Goal: Transaction & Acquisition: Purchase product/service

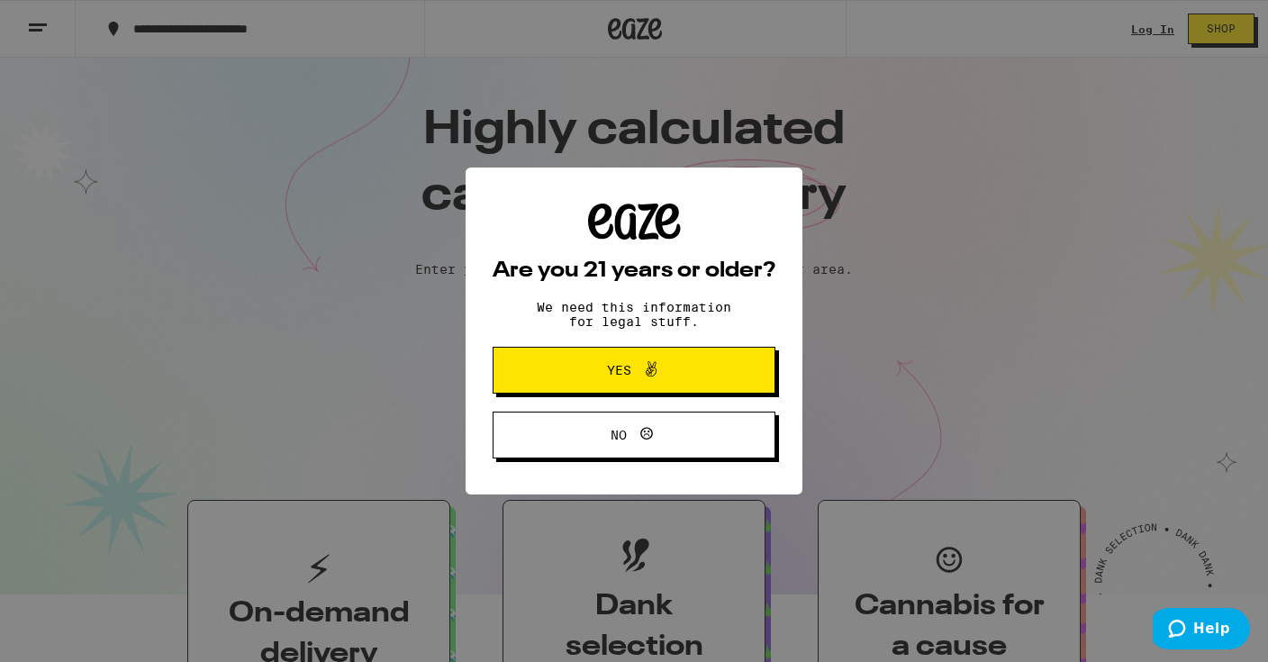
click at [1160, 35] on div "Are you 21 years or older? We need this information for legal stuff. Yes No" at bounding box center [634, 331] width 1268 height 662
click at [560, 360] on button "Yes" at bounding box center [633, 370] width 283 height 47
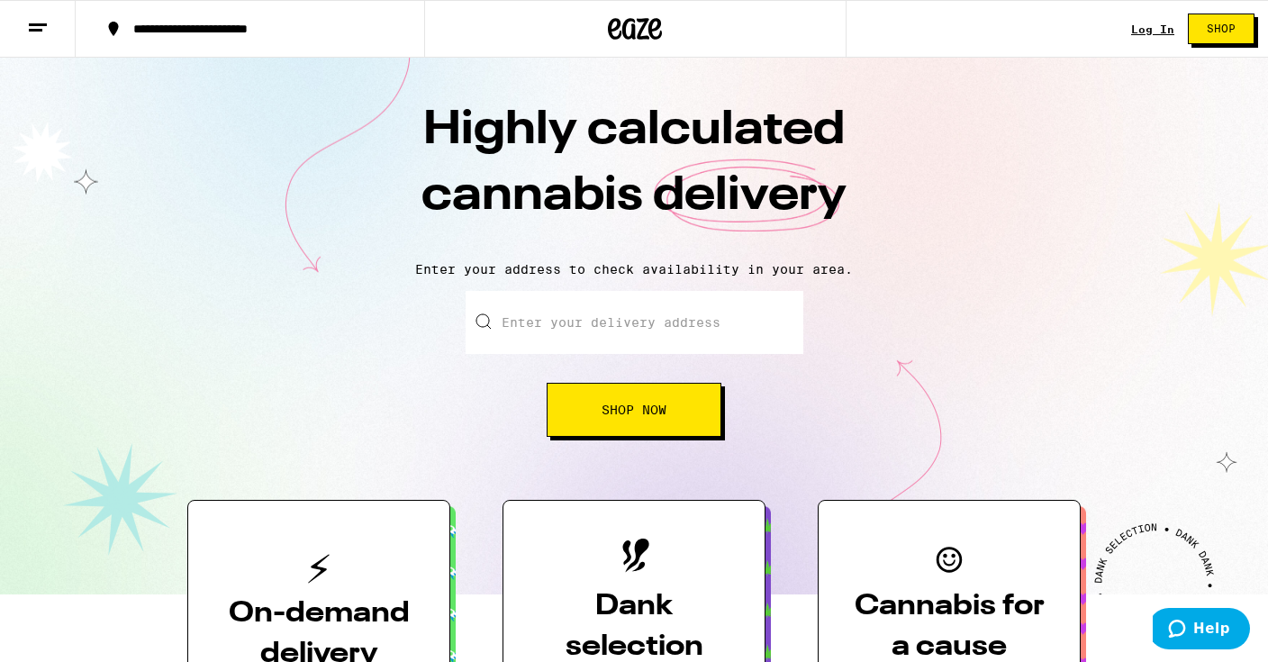
click at [1159, 30] on div "Log In" at bounding box center [1152, 29] width 43 height 12
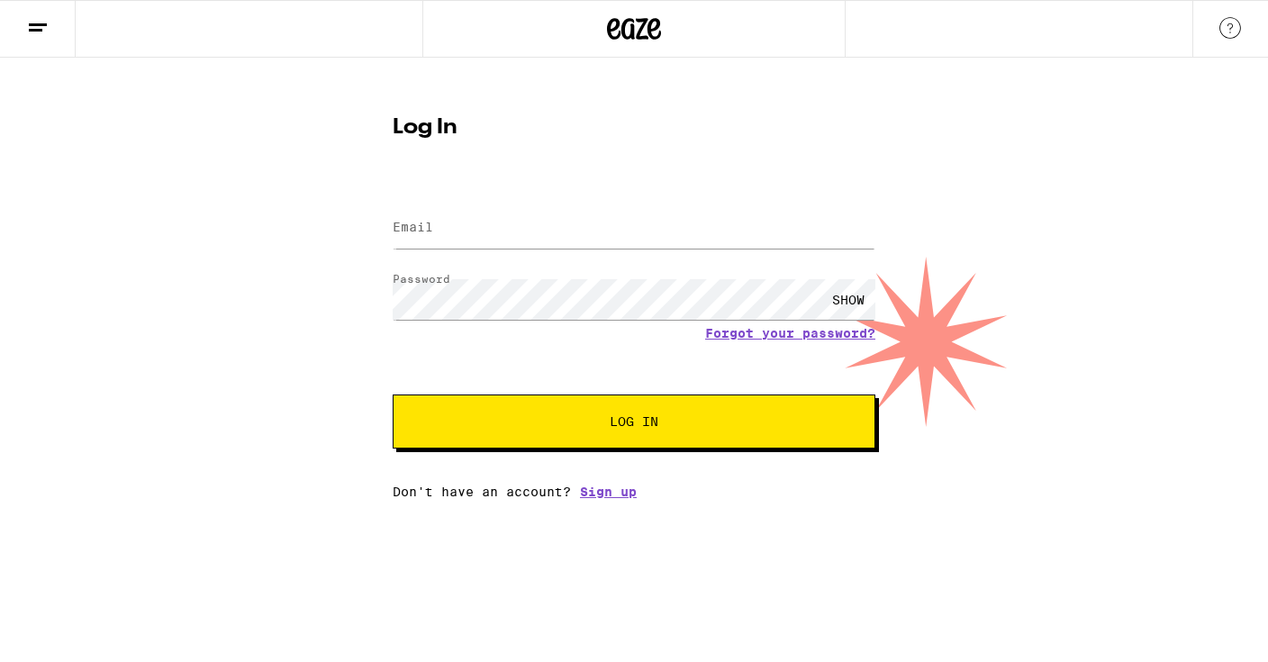
click at [854, 289] on div "SHOW" at bounding box center [848, 299] width 54 height 41
click at [773, 239] on input "Email" at bounding box center [634, 228] width 483 height 41
type input "[EMAIL_ADDRESS][DOMAIN_NAME]"
click at [590, 439] on button "Log In" at bounding box center [634, 421] width 483 height 54
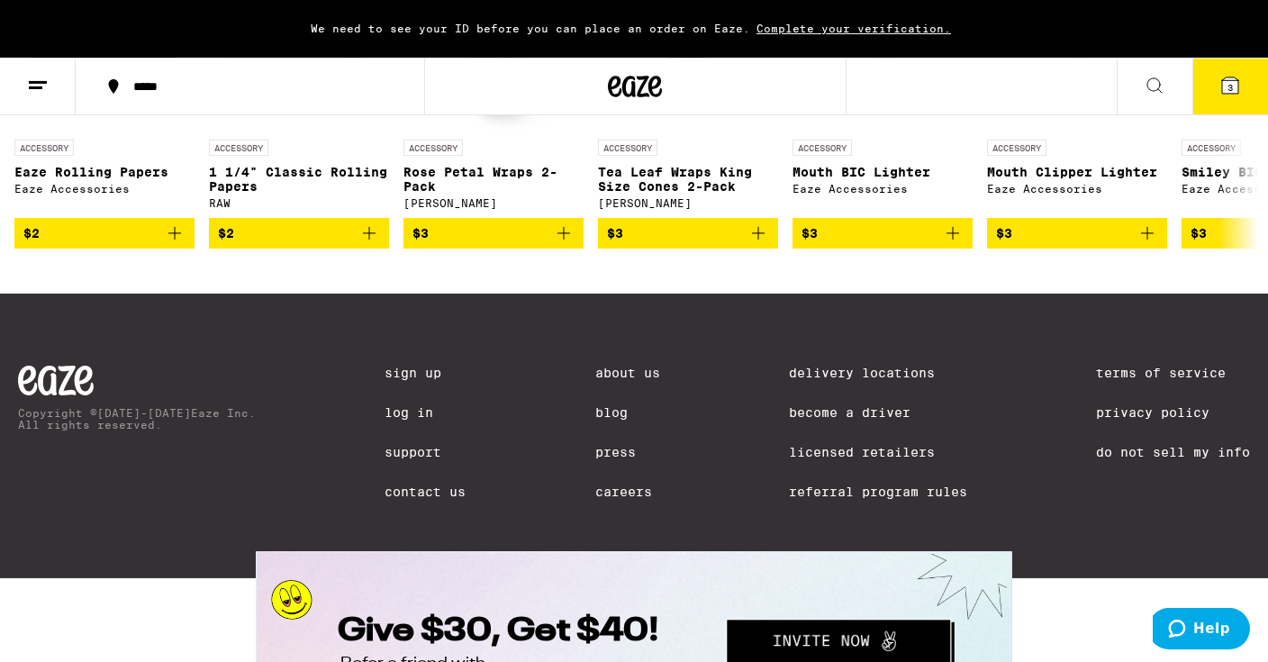
scroll to position [7214, 0]
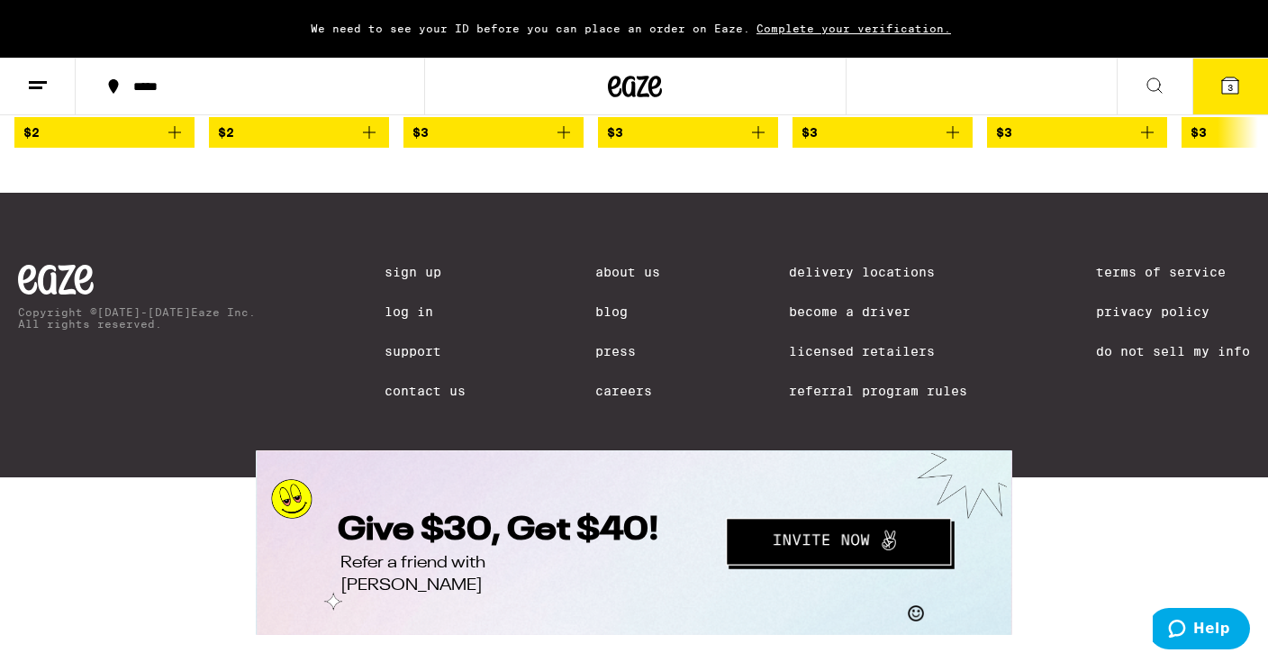
click at [904, 26] on span "Complete your verification." at bounding box center [853, 29] width 207 height 12
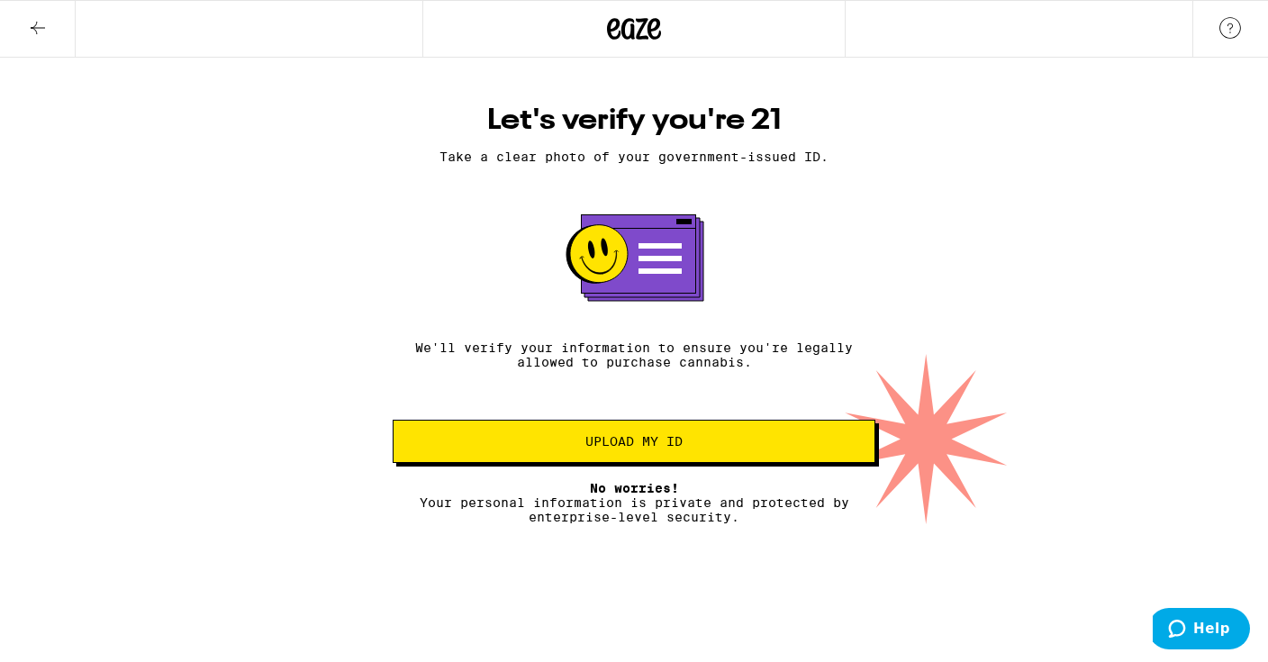
click at [660, 462] on button "Upload my ID" at bounding box center [634, 441] width 483 height 43
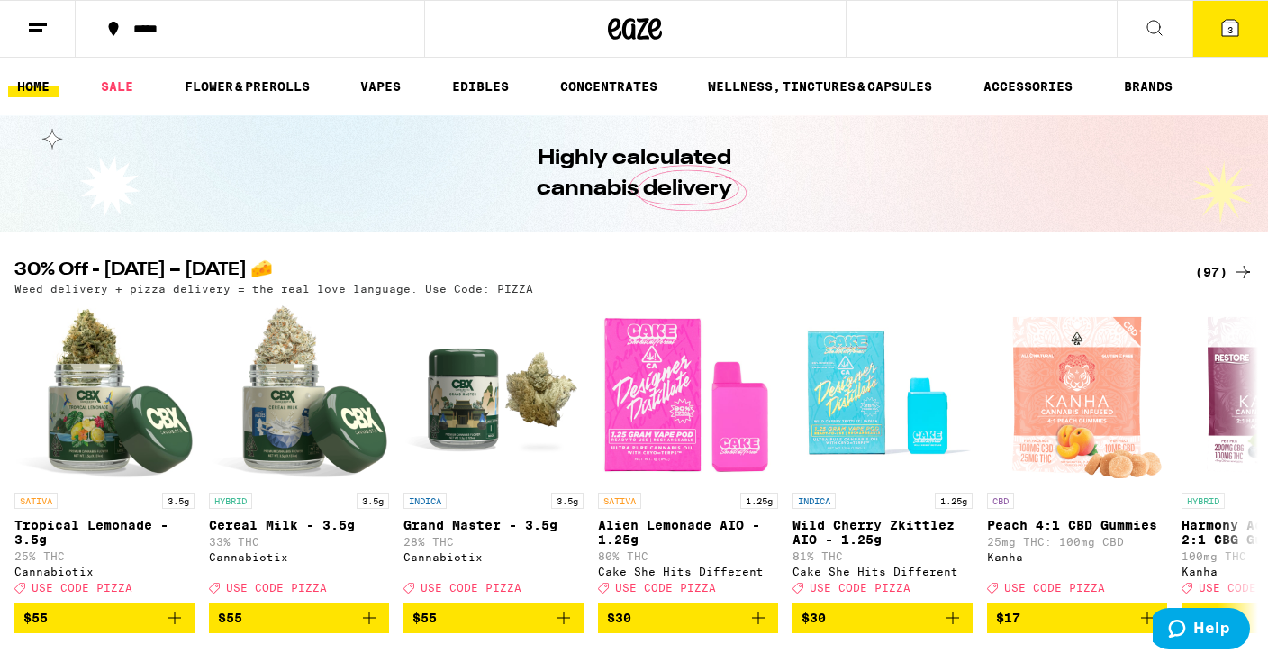
click at [36, 17] on icon at bounding box center [38, 28] width 22 height 22
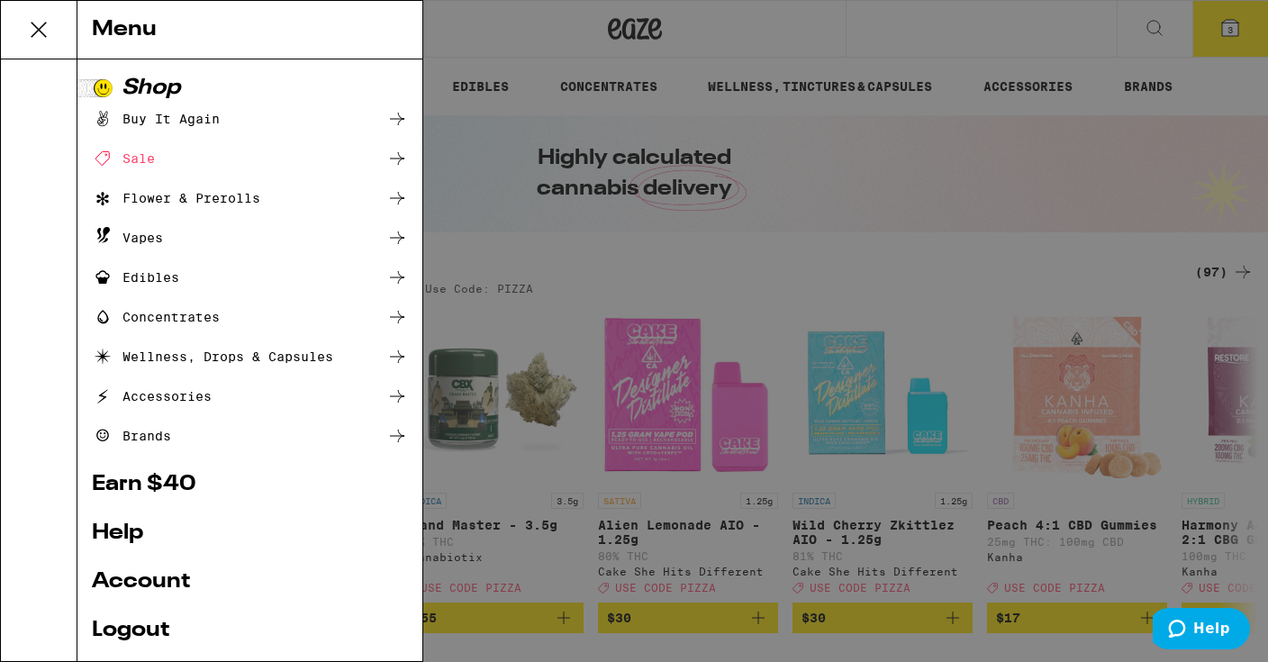
click at [131, 157] on div "Sale" at bounding box center [123, 159] width 63 height 22
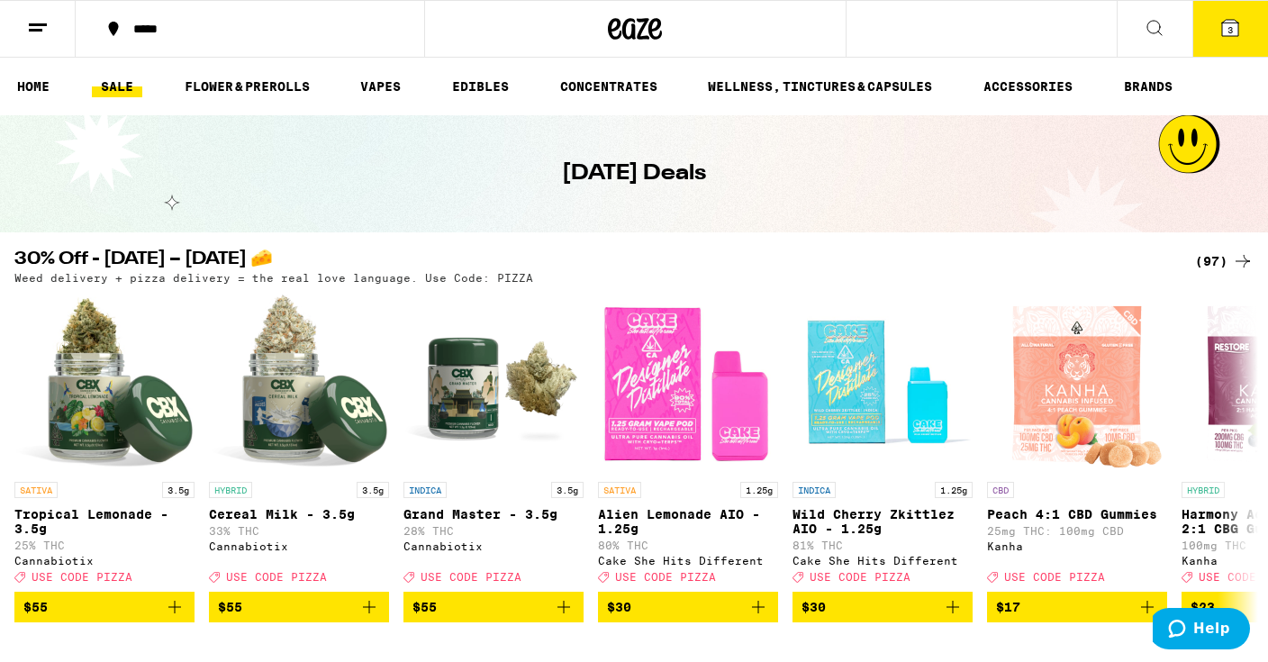
click at [1234, 18] on icon at bounding box center [1230, 28] width 22 height 22
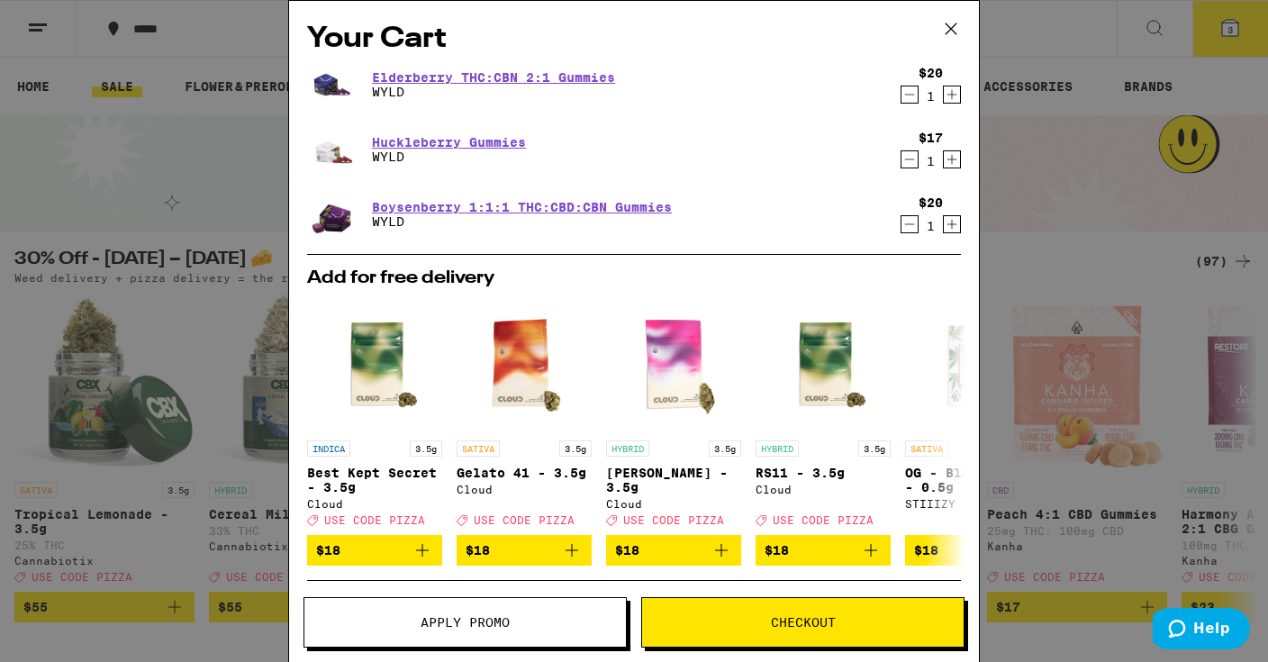
scroll to position [232, 0]
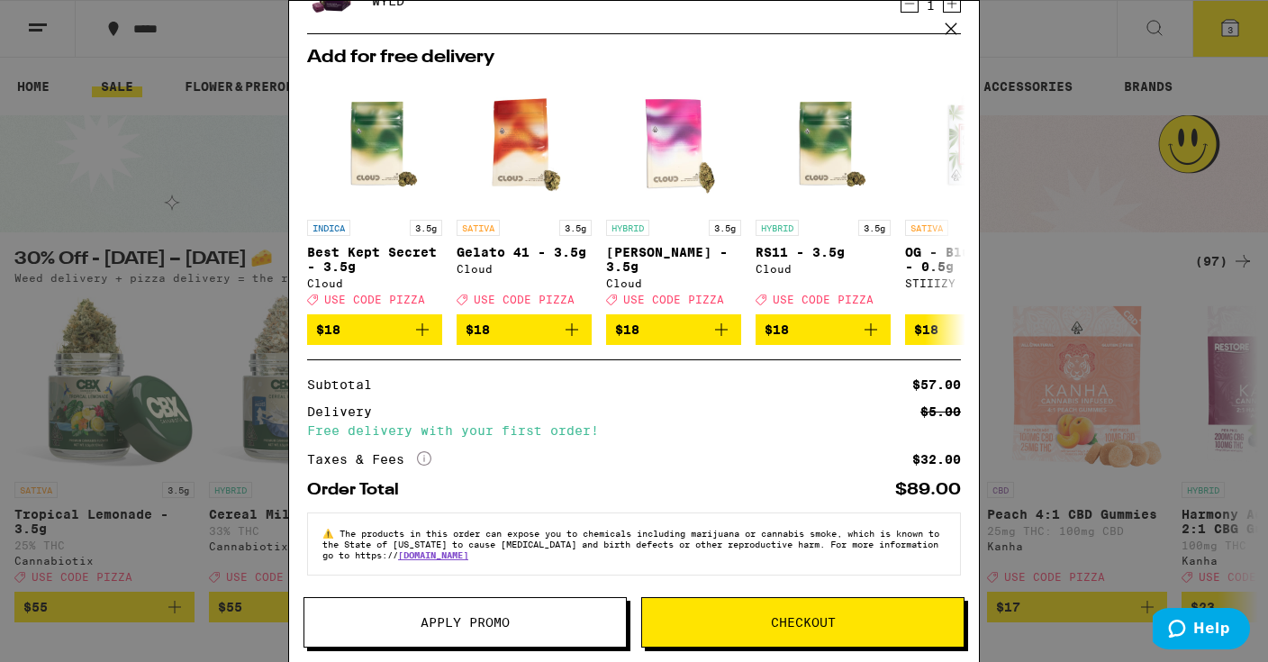
click at [421, 453] on icon "More Info" at bounding box center [424, 458] width 14 height 14
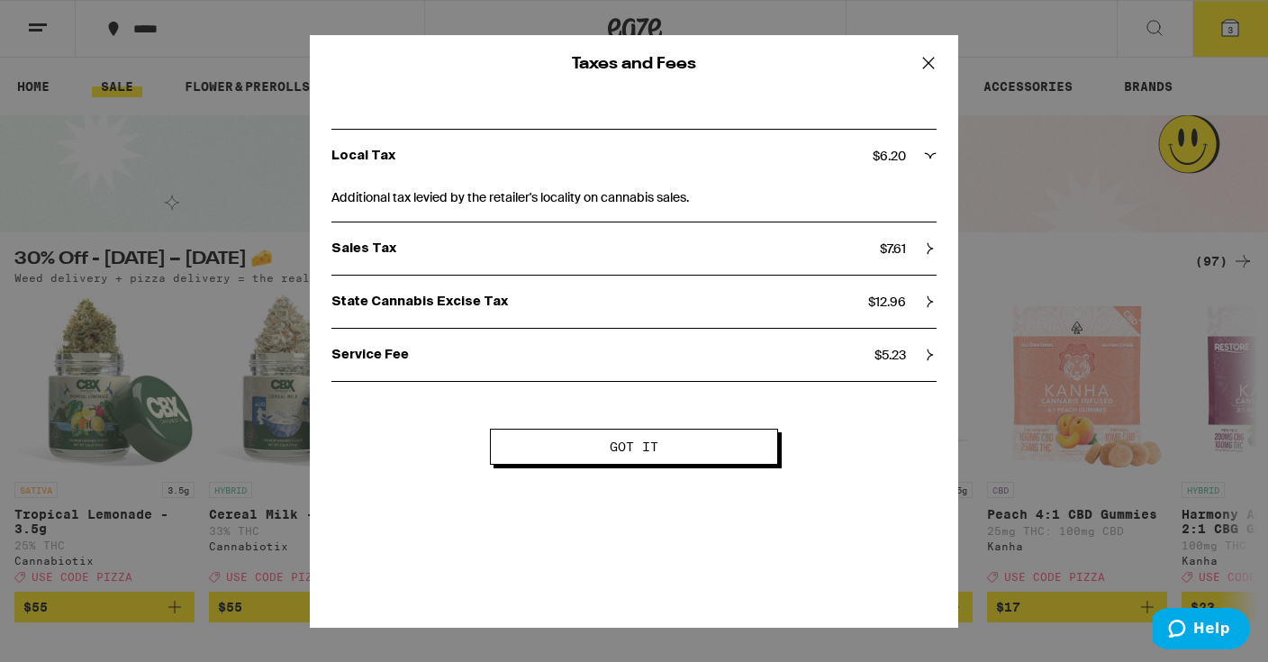
click at [579, 450] on span "Got it" at bounding box center [634, 446] width 142 height 13
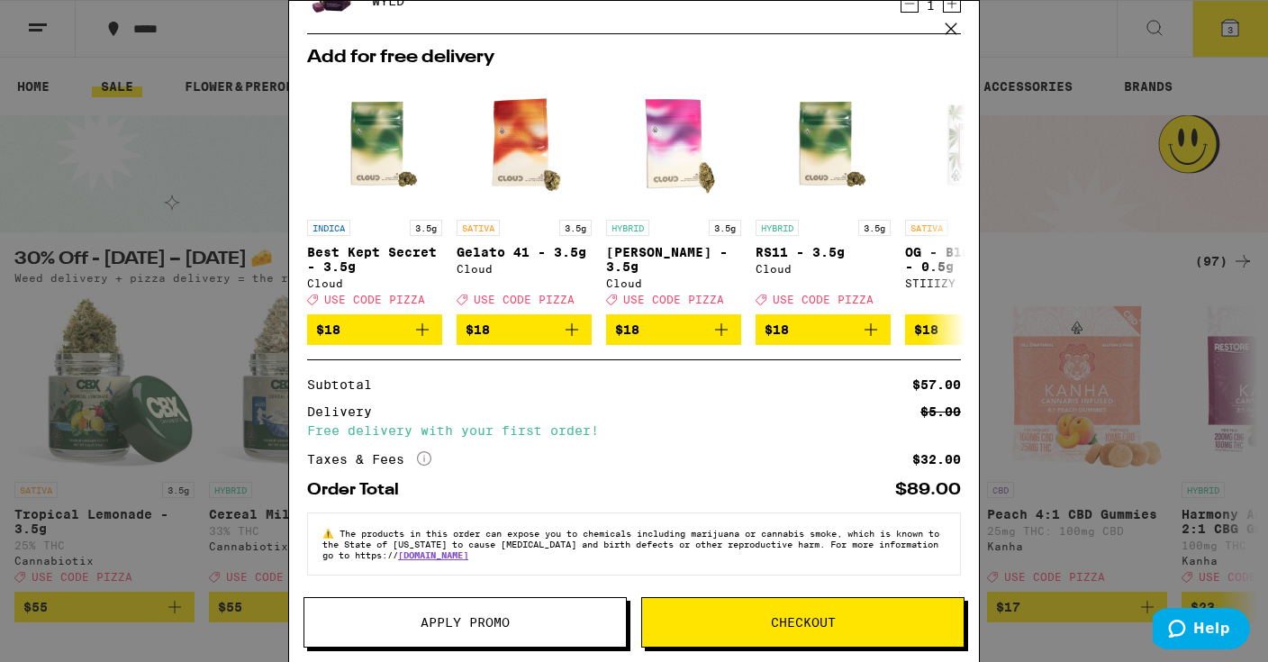
click at [510, 617] on span "Apply Promo" at bounding box center [464, 622] width 321 height 13
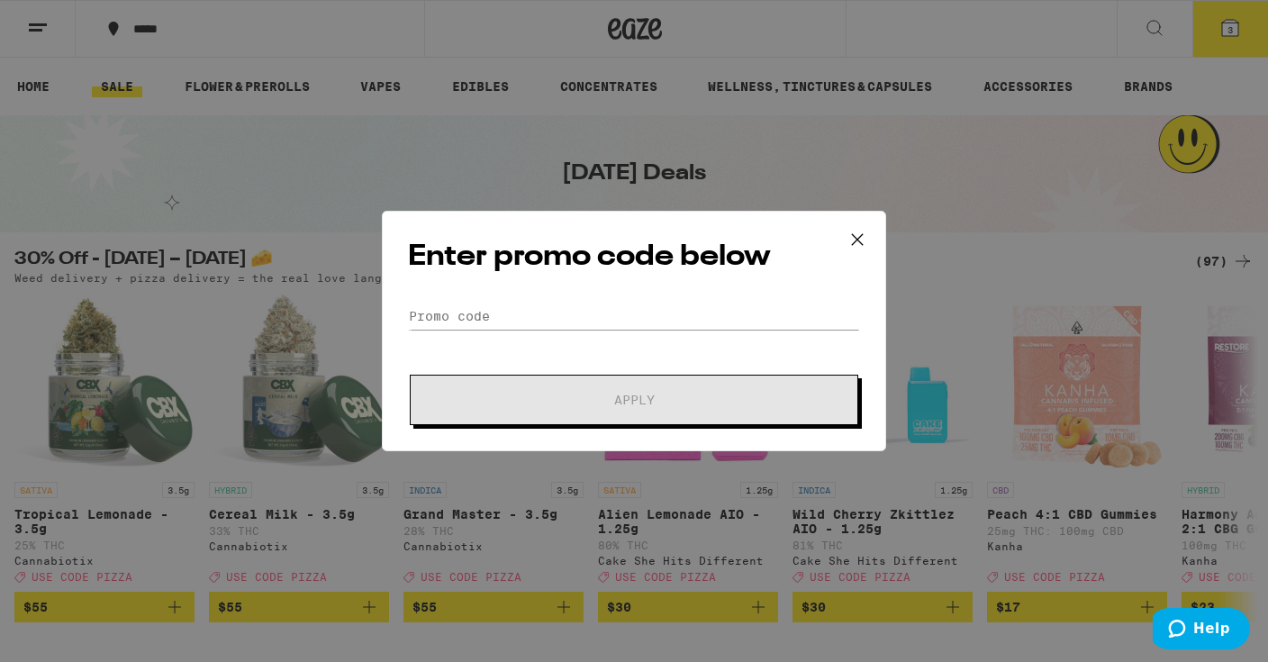
scroll to position [232, 0]
click at [557, 310] on input "Promo Code" at bounding box center [634, 316] width 452 height 27
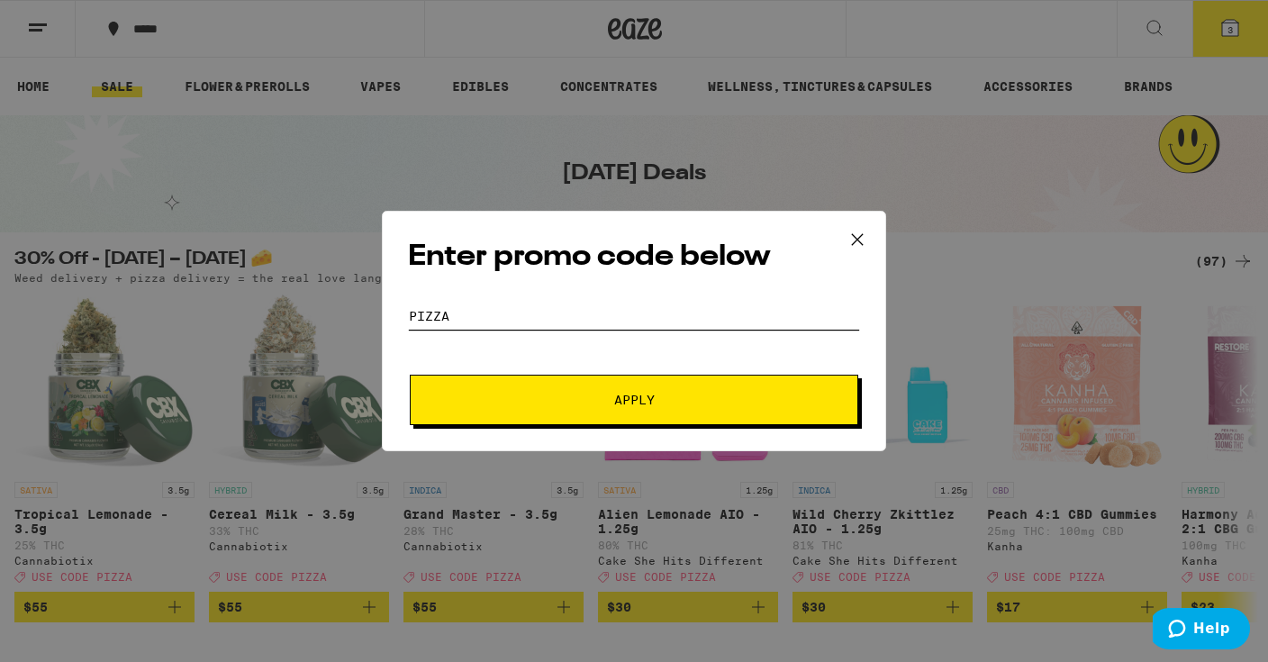
type input "pizza"
click at [410, 375] on button "Apply" at bounding box center [634, 400] width 448 height 50
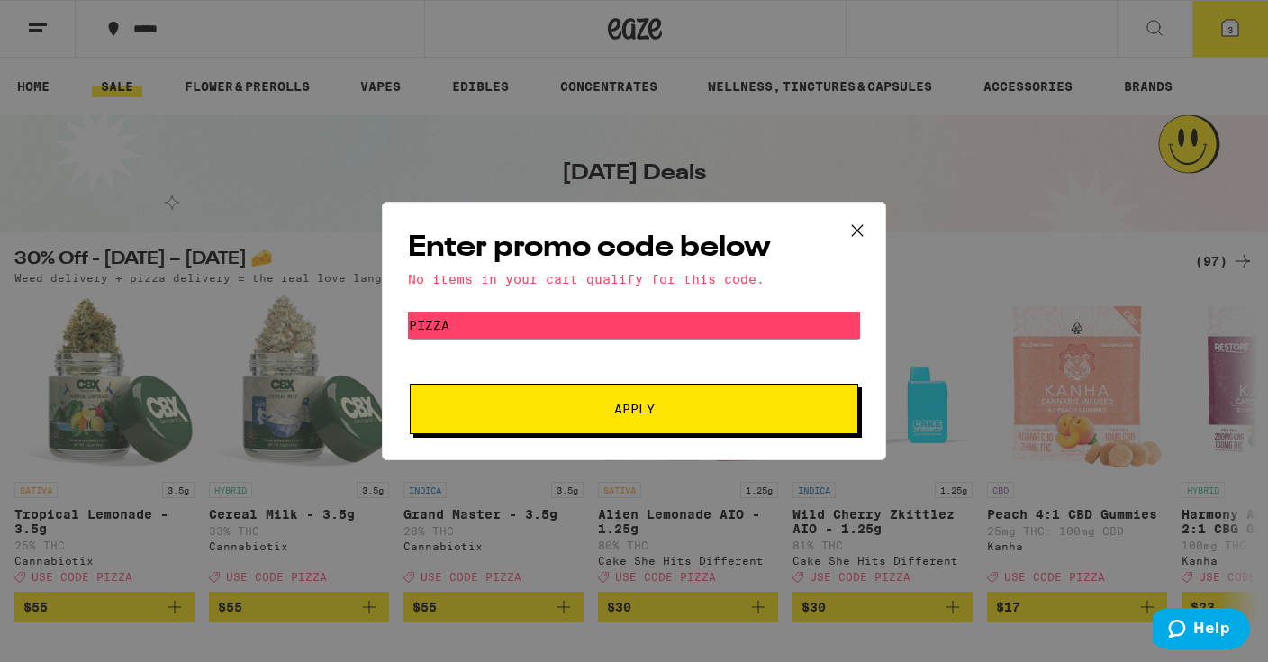
click at [858, 234] on icon at bounding box center [857, 230] width 27 height 27
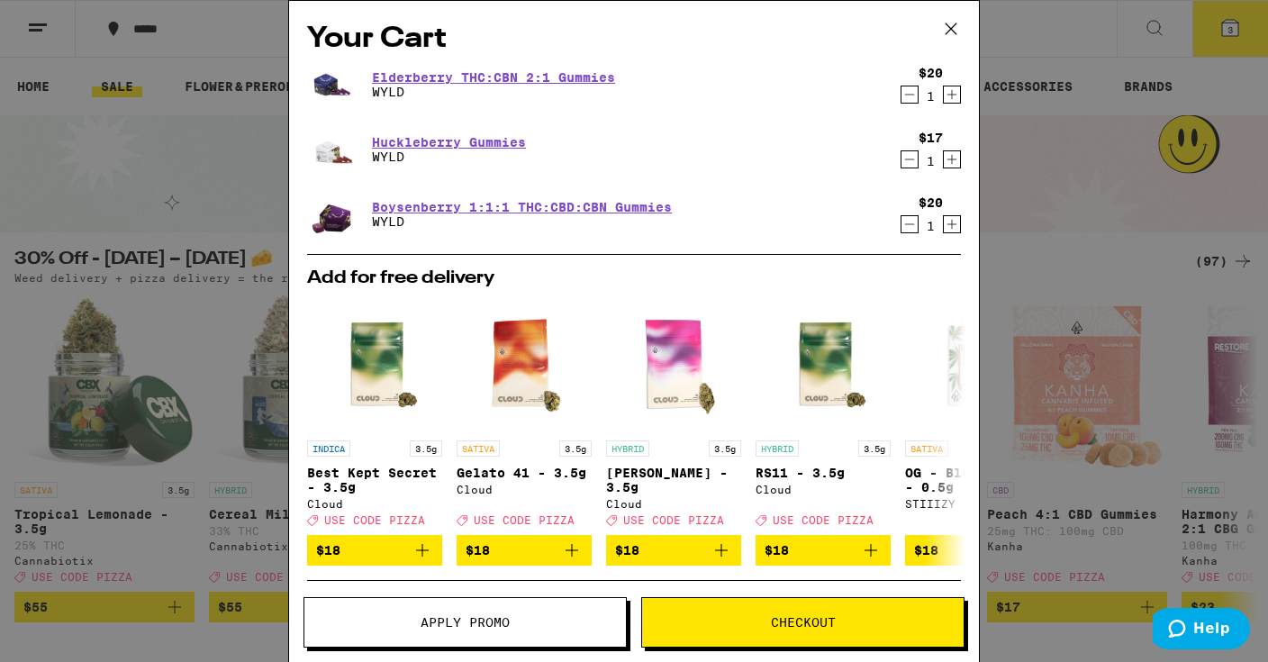
click at [767, 621] on span "Checkout" at bounding box center [802, 622] width 321 height 13
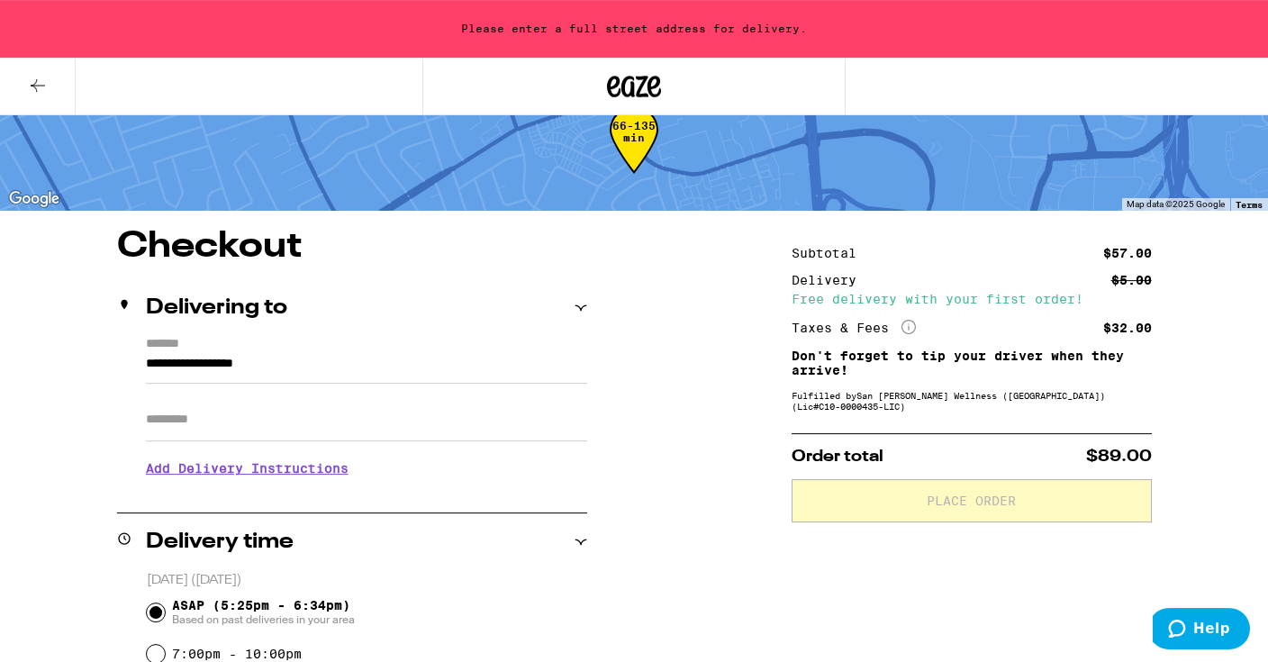
scroll to position [48, 0]
click at [203, 403] on input "Apt/Suite" at bounding box center [366, 418] width 441 height 43
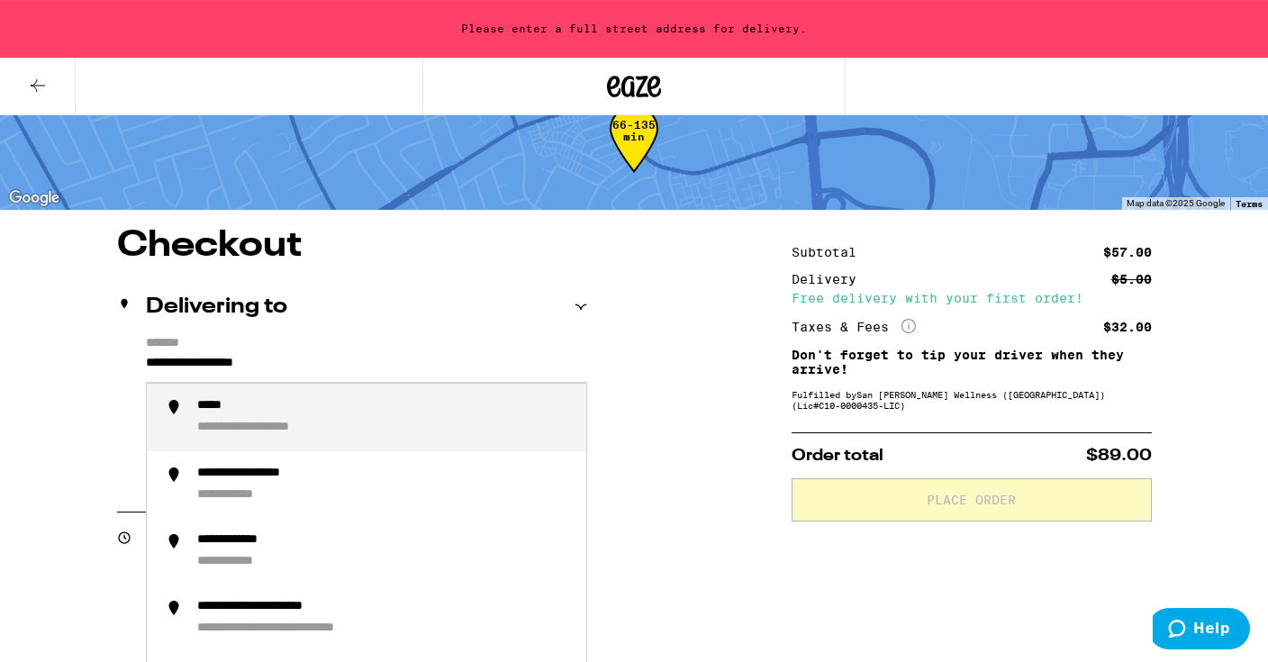
drag, startPoint x: 323, startPoint y: 366, endPoint x: 117, endPoint y: 343, distance: 207.5
click at [117, 343] on div "**********" at bounding box center [352, 413] width 470 height 155
type input "*"
click at [240, 413] on div "**********" at bounding box center [258, 406] width 122 height 16
type input "**********"
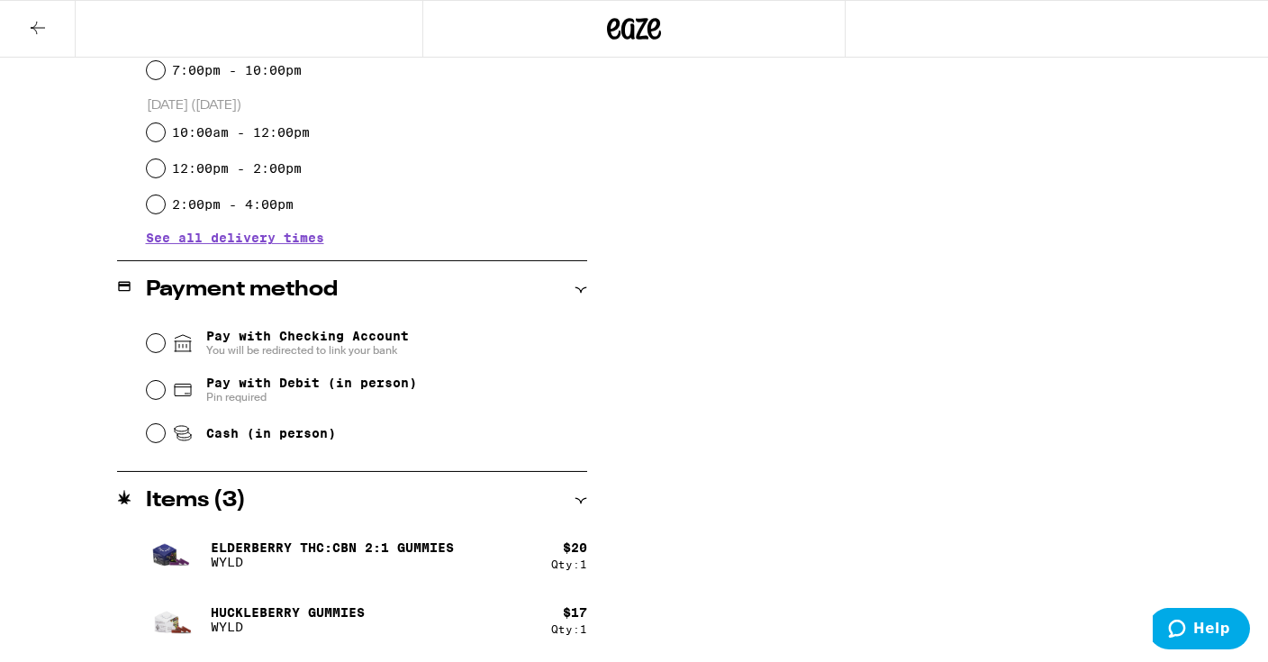
scroll to position [574, 0]
click at [309, 337] on span "Pay with Checking Account You will be redirected to link your bank" at bounding box center [307, 342] width 203 height 29
click at [165, 337] on input "Pay with Checking Account You will be redirected to link your bank" at bounding box center [156, 342] width 18 height 18
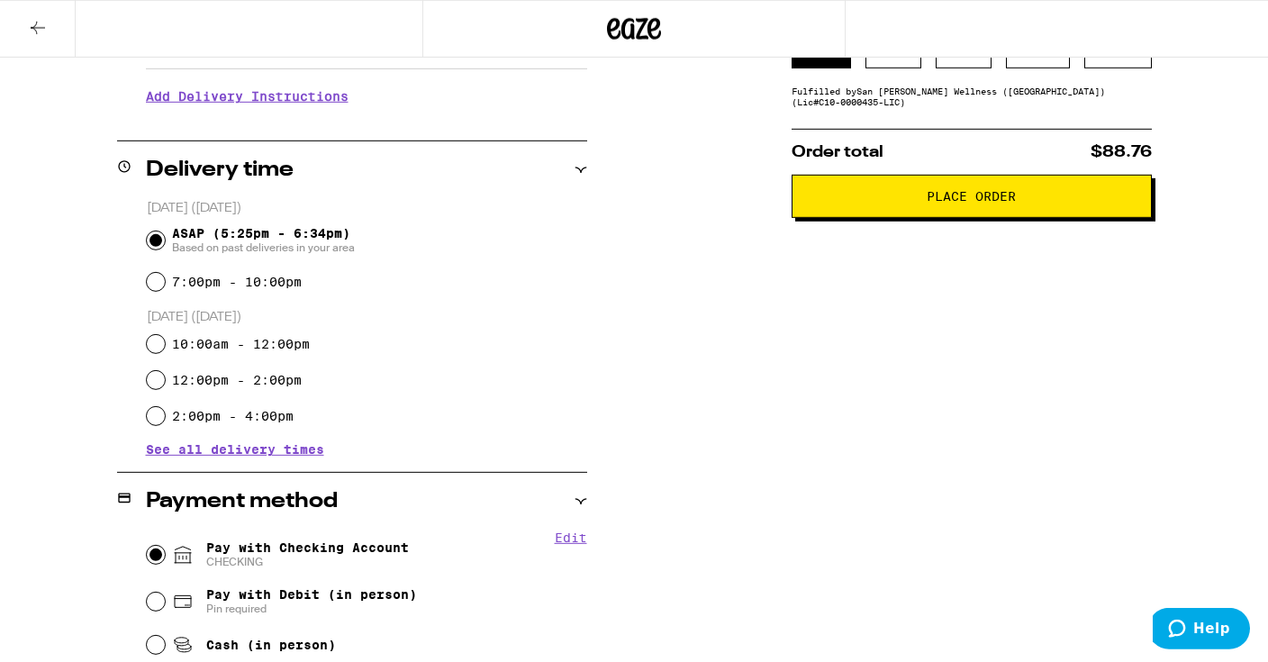
scroll to position [122, 0]
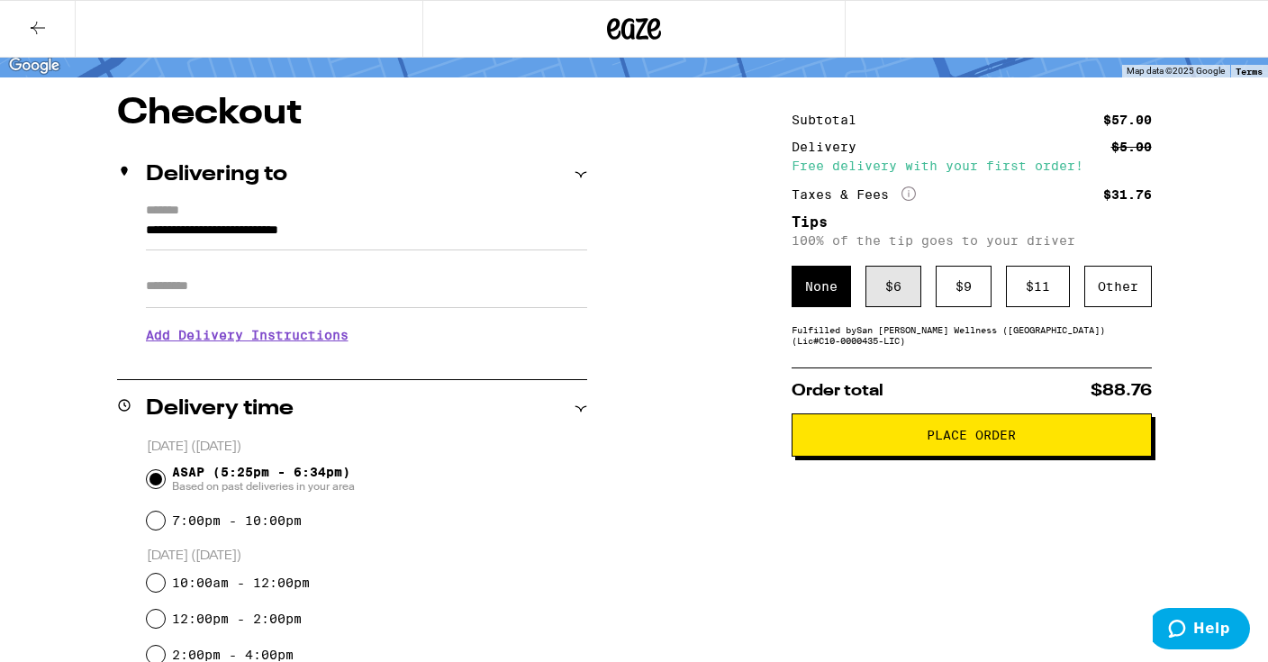
click at [890, 284] on div "$ 6" at bounding box center [893, 286] width 56 height 41
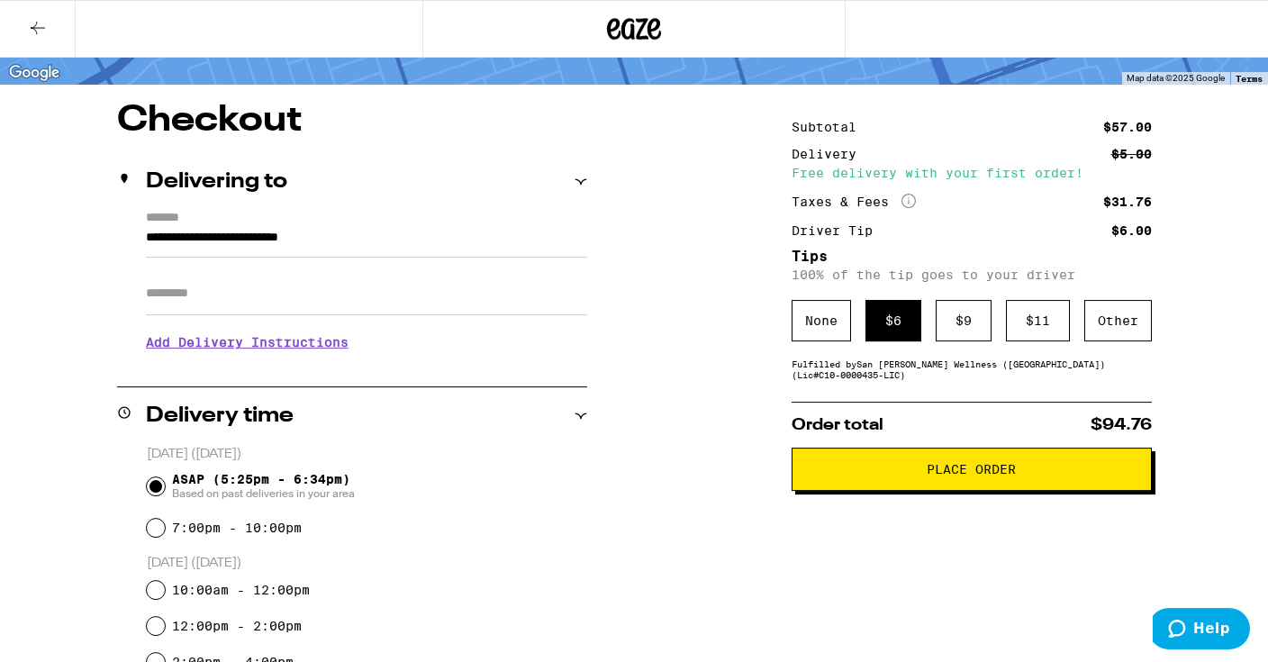
scroll to position [116, 0]
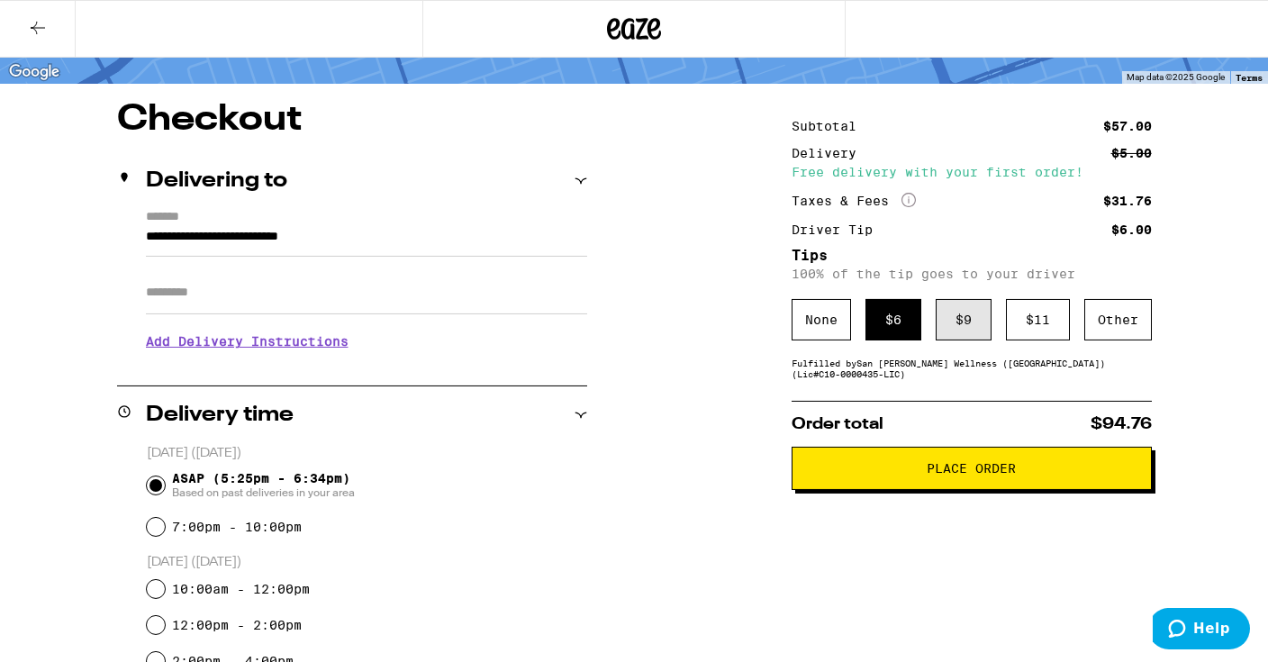
click at [958, 324] on div "$ 9" at bounding box center [963, 319] width 56 height 41
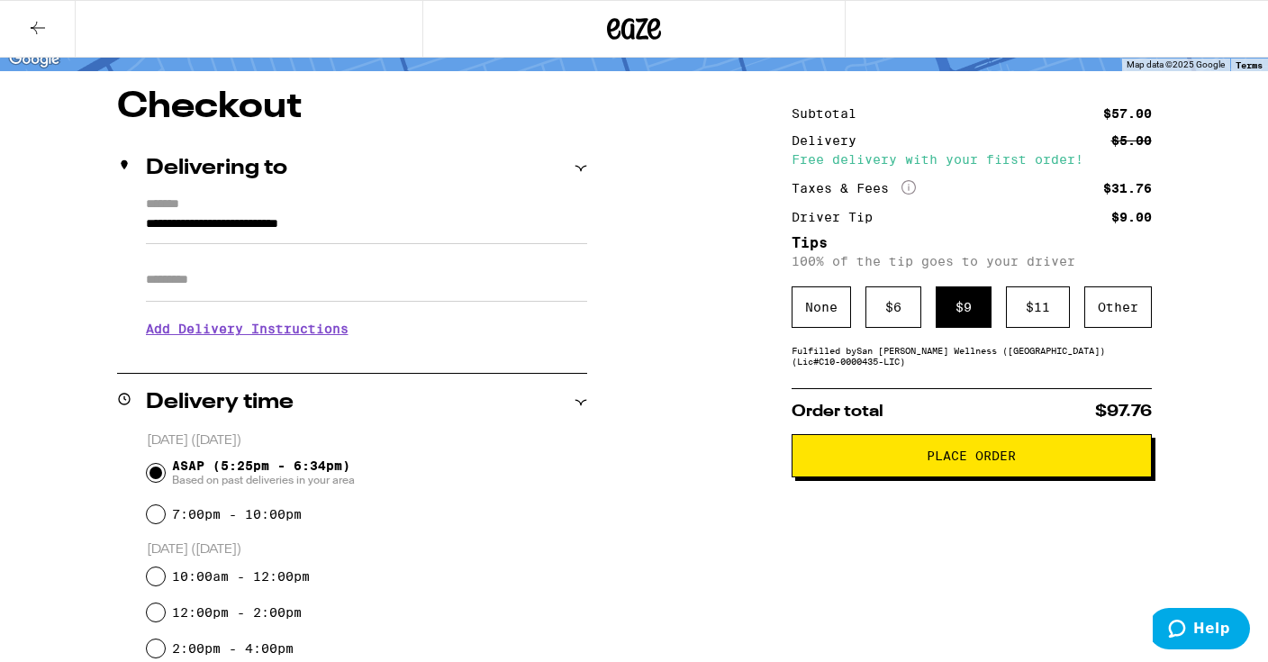
scroll to position [129, 0]
click at [847, 456] on button "Place Order" at bounding box center [971, 455] width 360 height 43
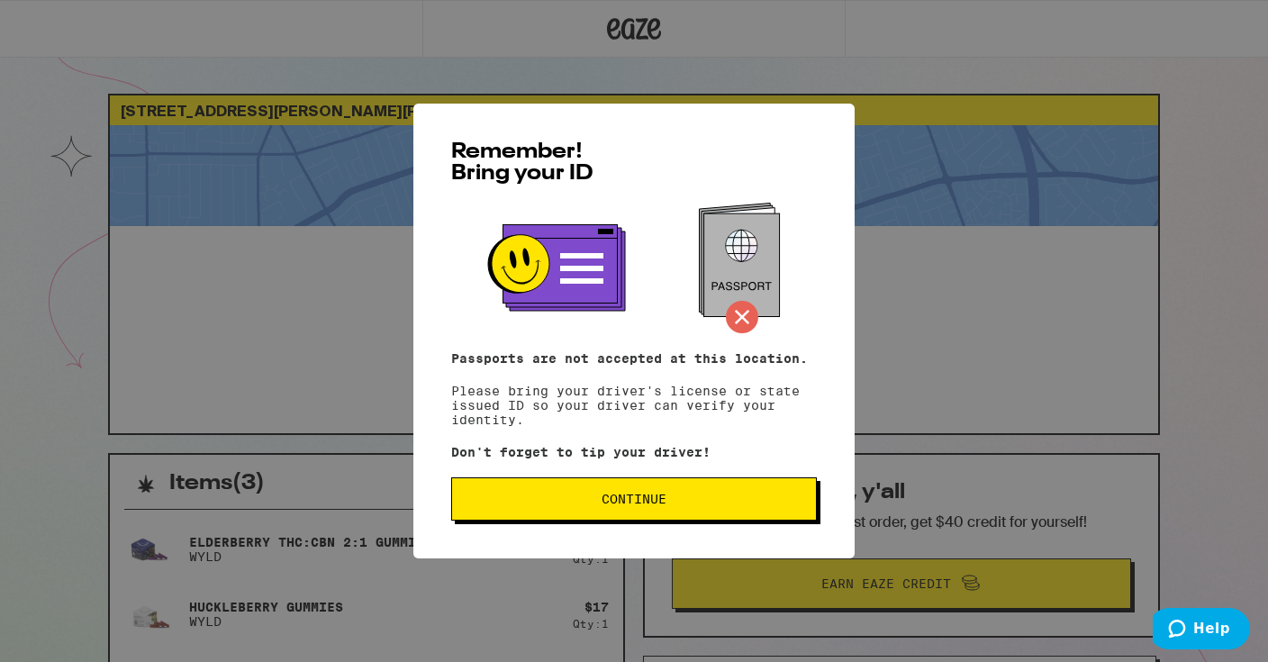
click at [598, 505] on span "Continue" at bounding box center [633, 498] width 335 height 13
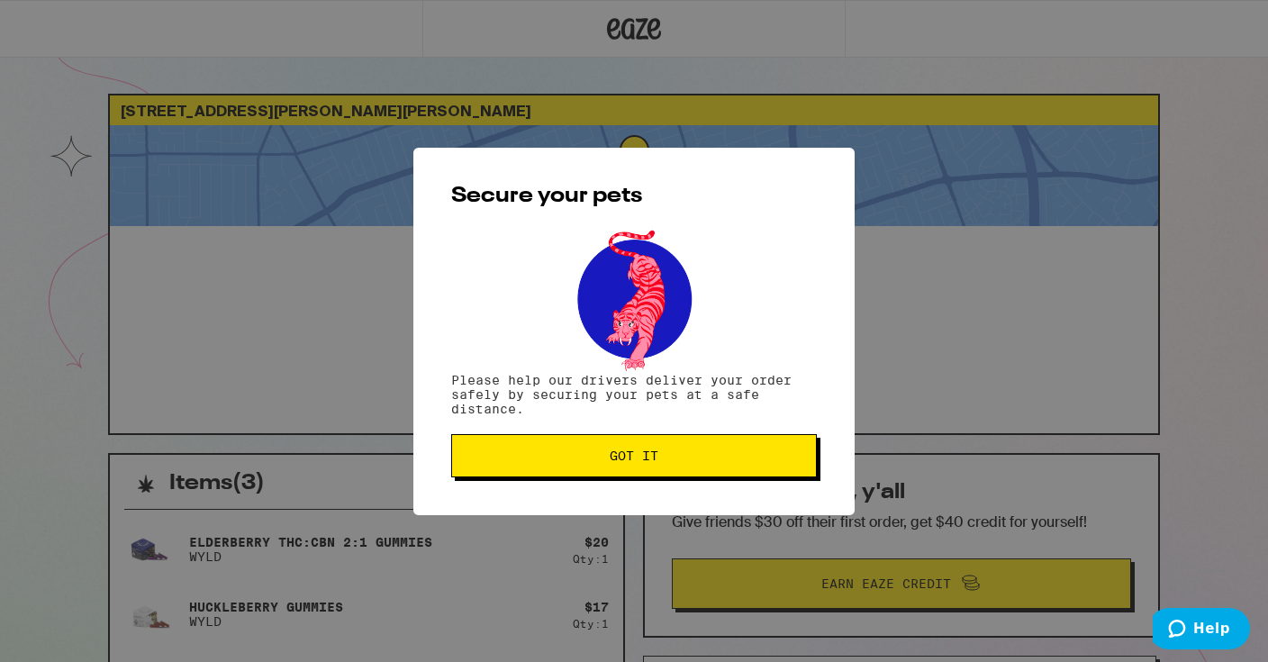
click at [617, 469] on button "Got it" at bounding box center [634, 455] width 366 height 43
